Goal: Information Seeking & Learning: Learn about a topic

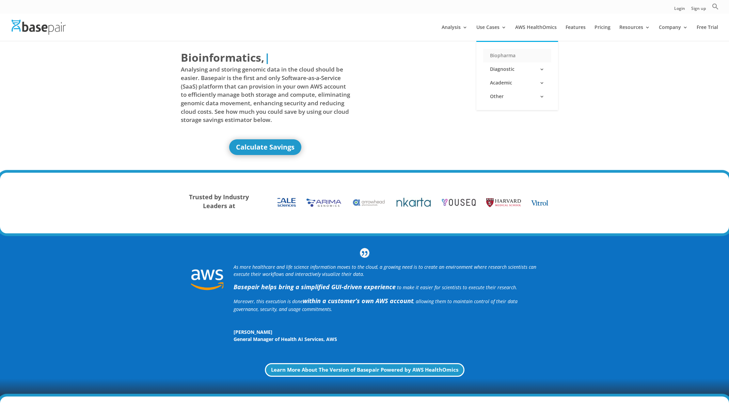
click at [508, 55] on link "Biopharma" at bounding box center [517, 56] width 68 height 14
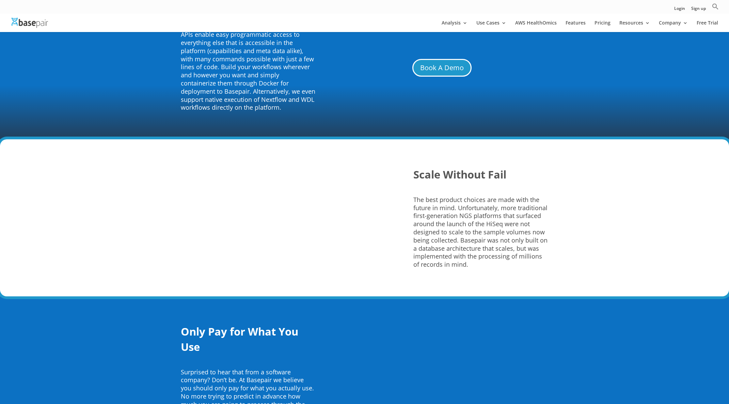
scroll to position [1180, 0]
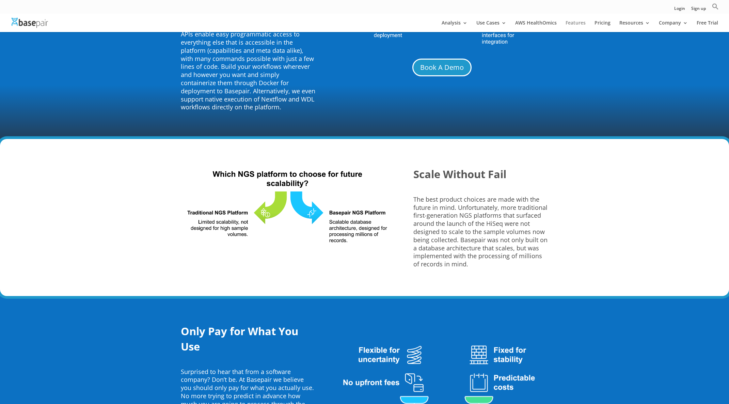
click at [577, 24] on link "Features" at bounding box center [575, 26] width 20 height 12
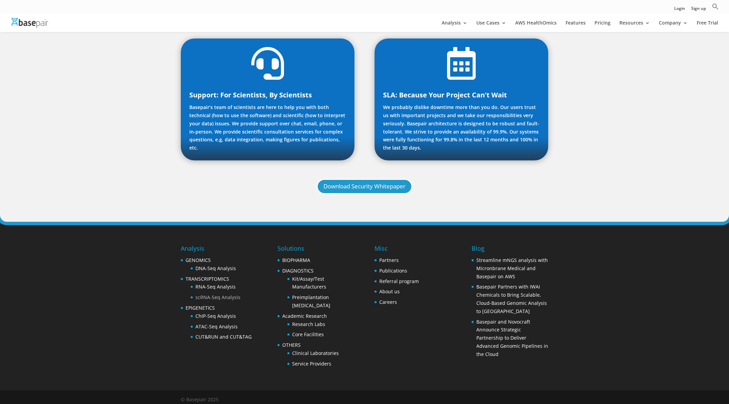
scroll to position [674, 0]
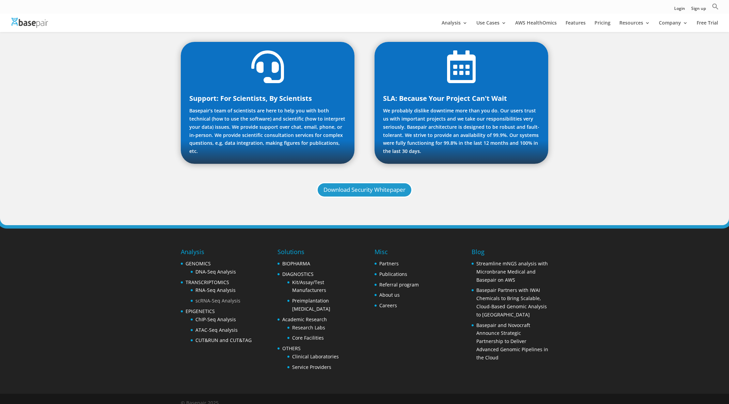
click at [220, 297] on link "scRNA-Seq Analysis" at bounding box center [217, 300] width 45 height 6
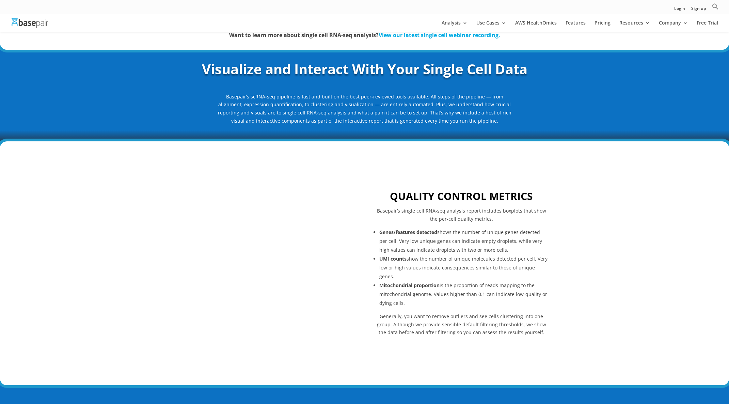
scroll to position [175, 0]
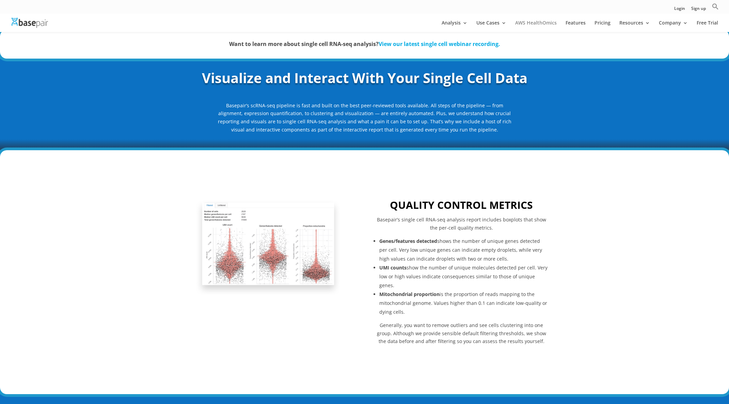
click at [539, 22] on link "AWS HealthOmics" at bounding box center [536, 26] width 42 height 12
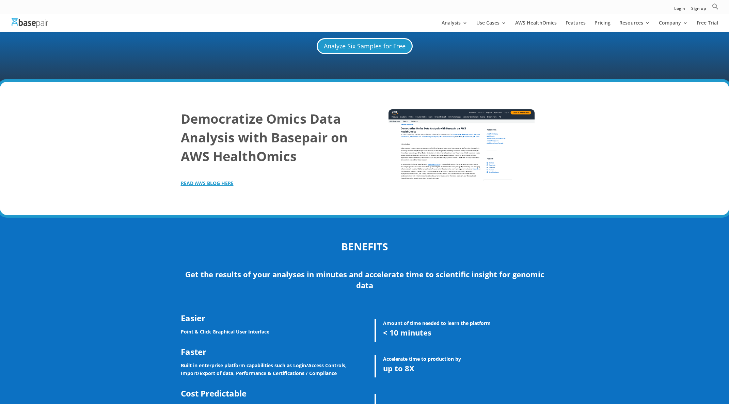
scroll to position [970, 0]
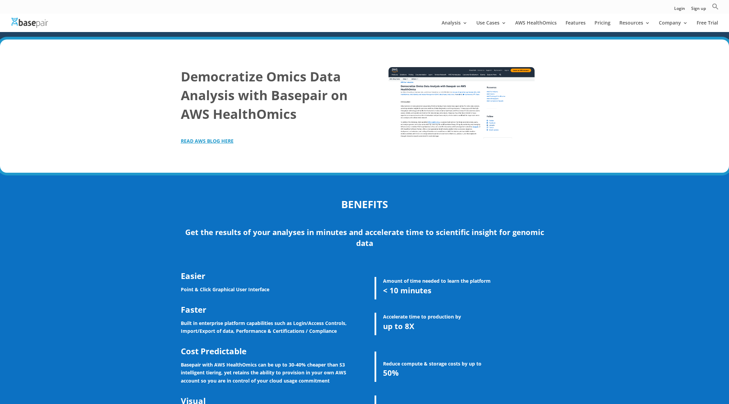
click at [222, 138] on strong "READ AWS BLOG HERE" at bounding box center [207, 141] width 53 height 6
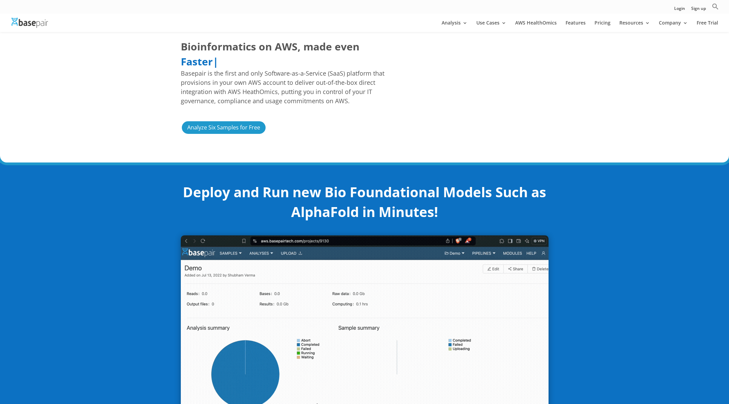
scroll to position [0, 0]
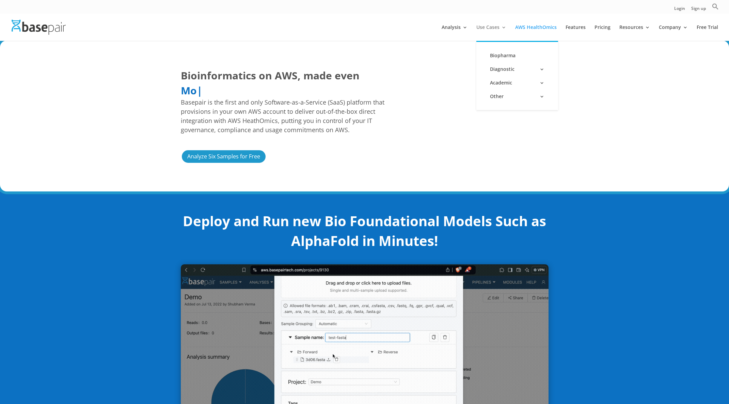
click at [492, 26] on link "Use Cases" at bounding box center [491, 33] width 30 height 16
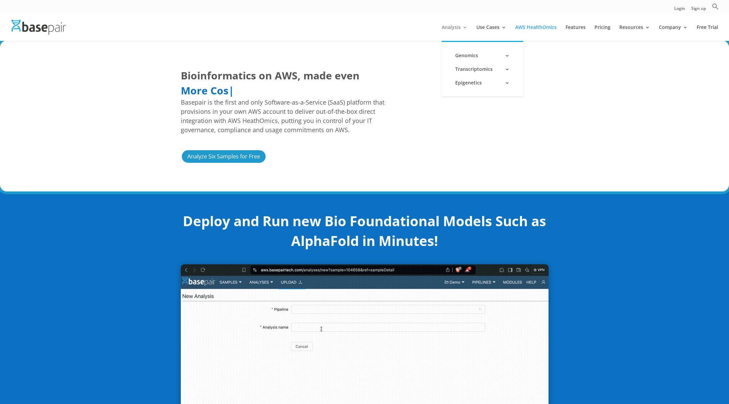
click at [456, 28] on link "Analysis" at bounding box center [454, 33] width 26 height 16
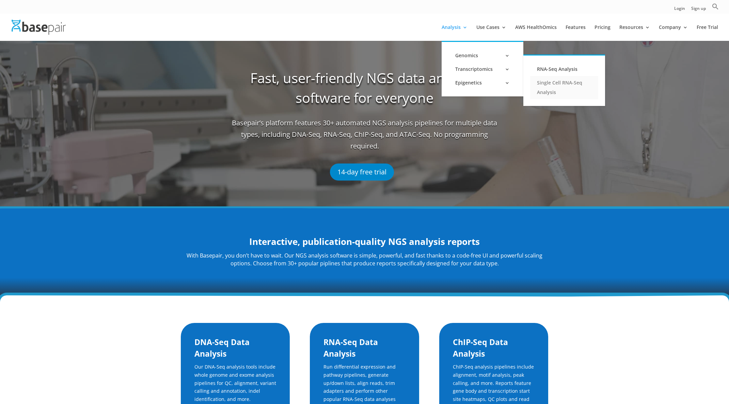
click at [546, 86] on link "Single Cell RNA-Seq Analysis" at bounding box center [564, 87] width 68 height 23
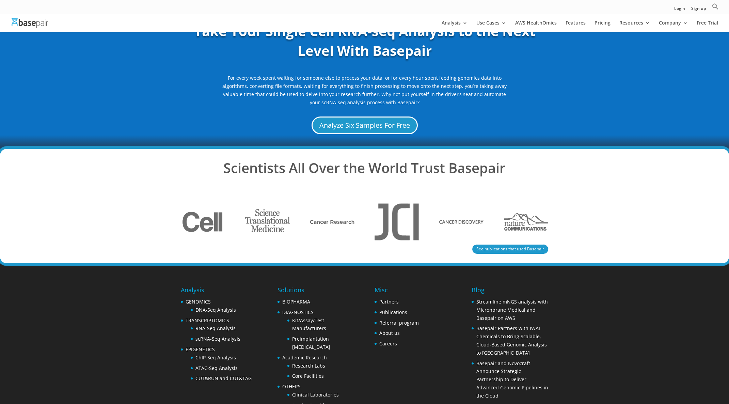
scroll to position [1268, 0]
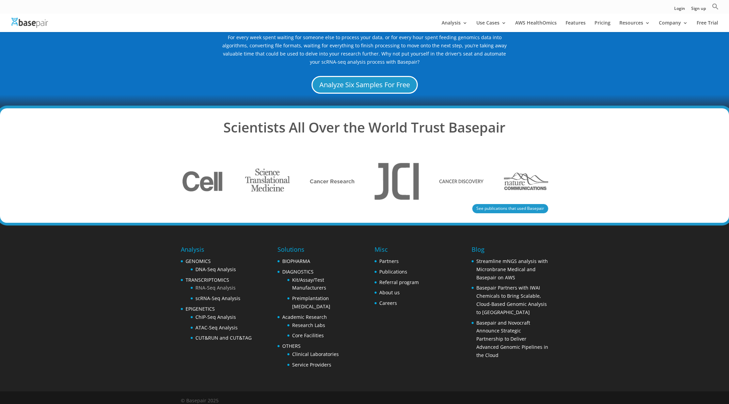
click at [223, 285] on link "RNA-Seq Analysis" at bounding box center [215, 287] width 40 height 6
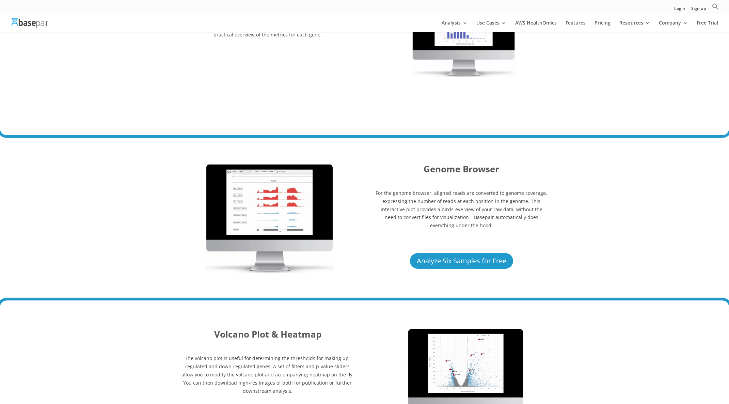
scroll to position [1186, 0]
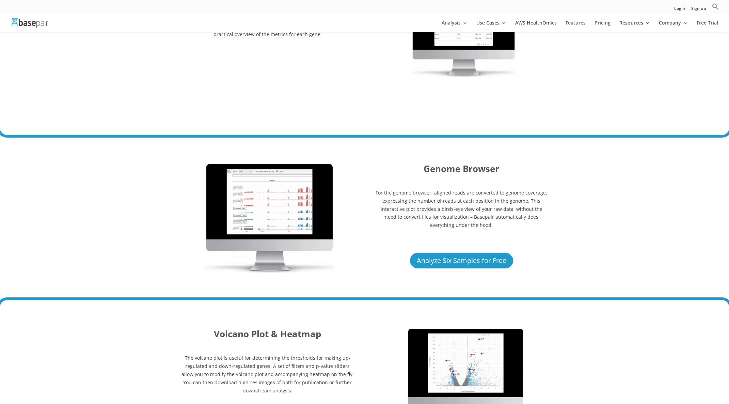
click at [286, 208] on img at bounding box center [269, 217] width 129 height 110
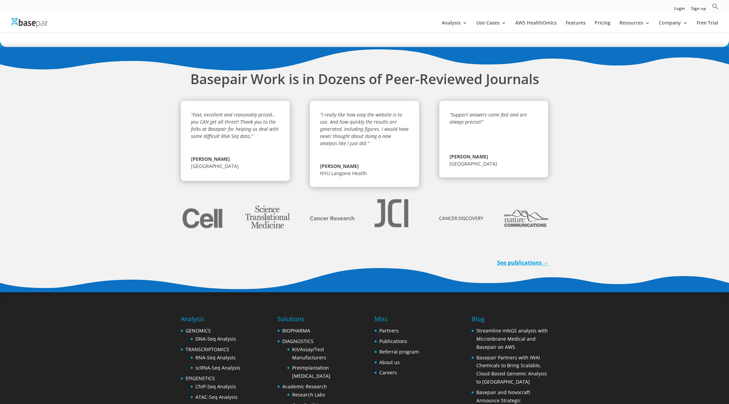
scroll to position [2014, 0]
